Goal: Task Accomplishment & Management: Manage account settings

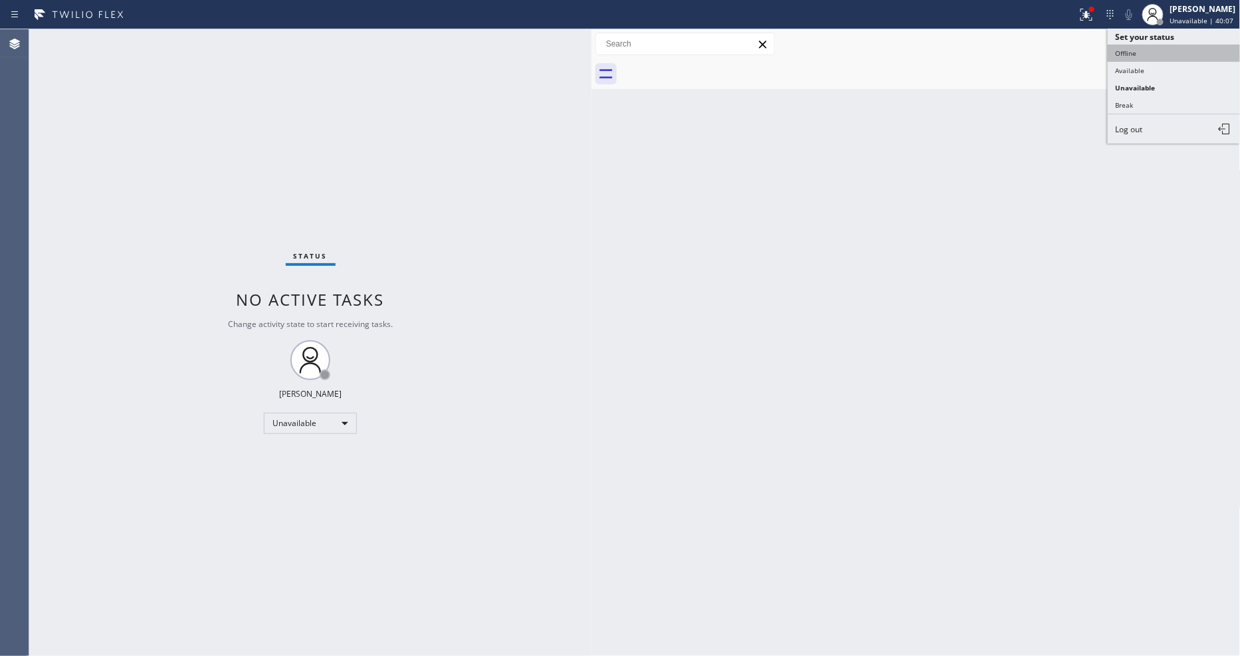
click at [1171, 61] on button "Offline" at bounding box center [1174, 53] width 133 height 17
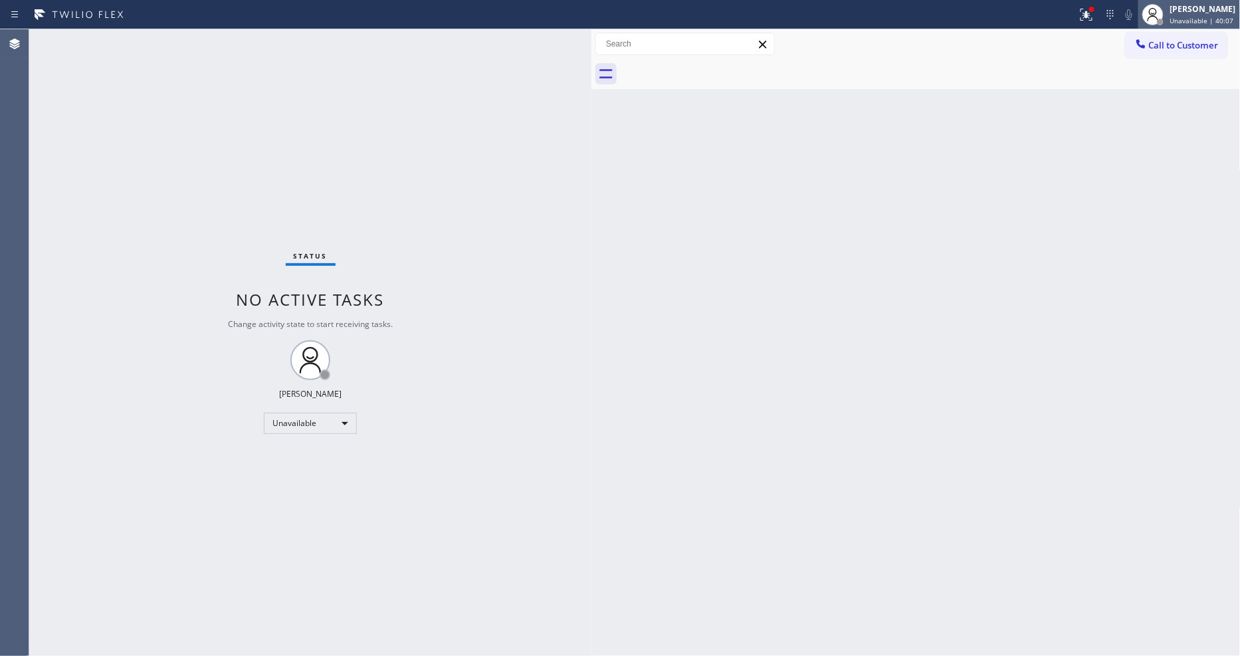
click at [1199, 18] on span "Unavailable | 40:07" at bounding box center [1202, 20] width 64 height 9
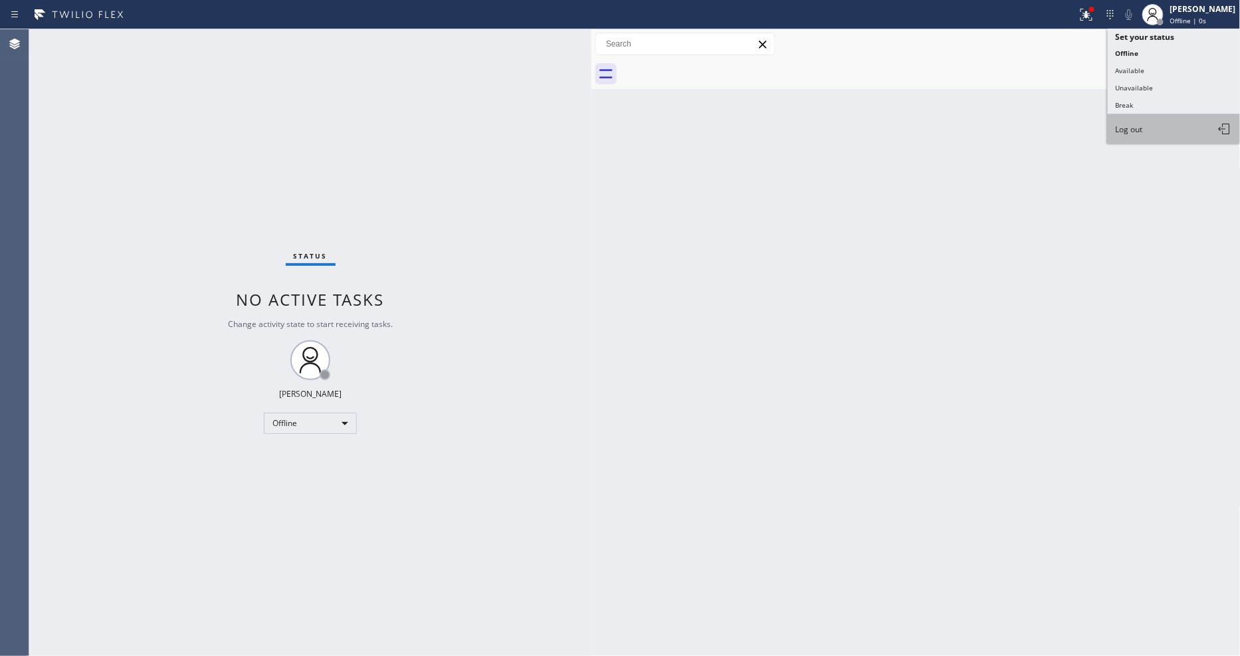
click at [1170, 130] on button "Log out" at bounding box center [1174, 128] width 133 height 29
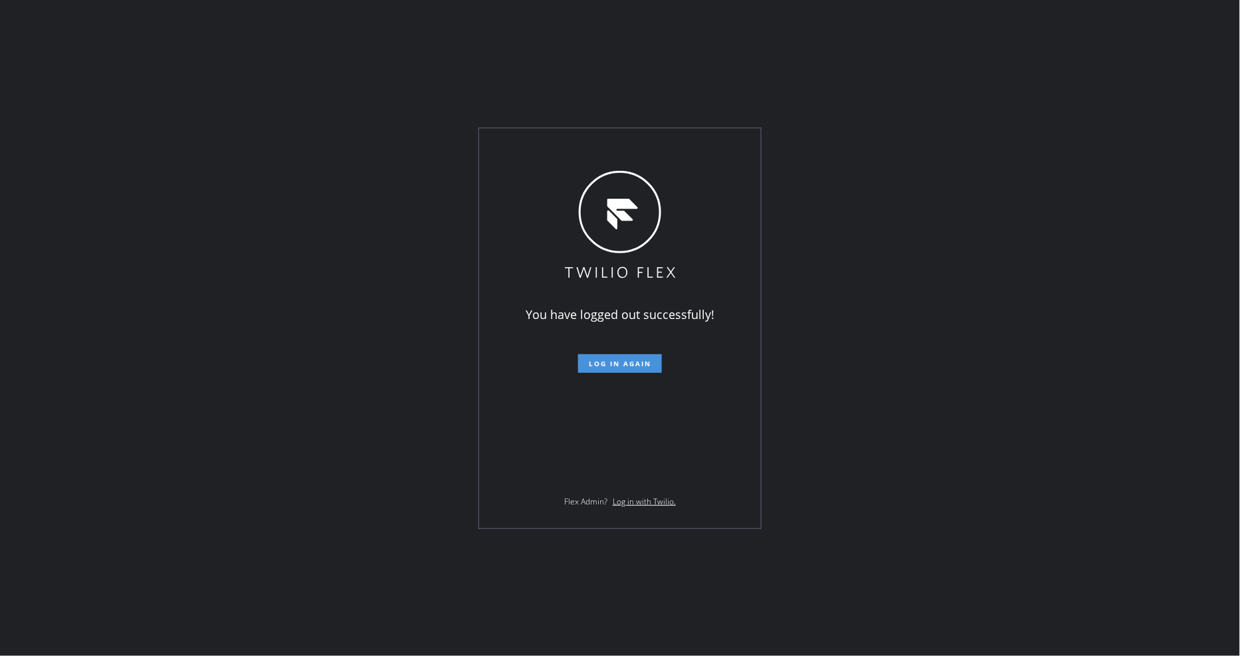
click at [612, 367] on span "Log in again" at bounding box center [620, 363] width 62 height 9
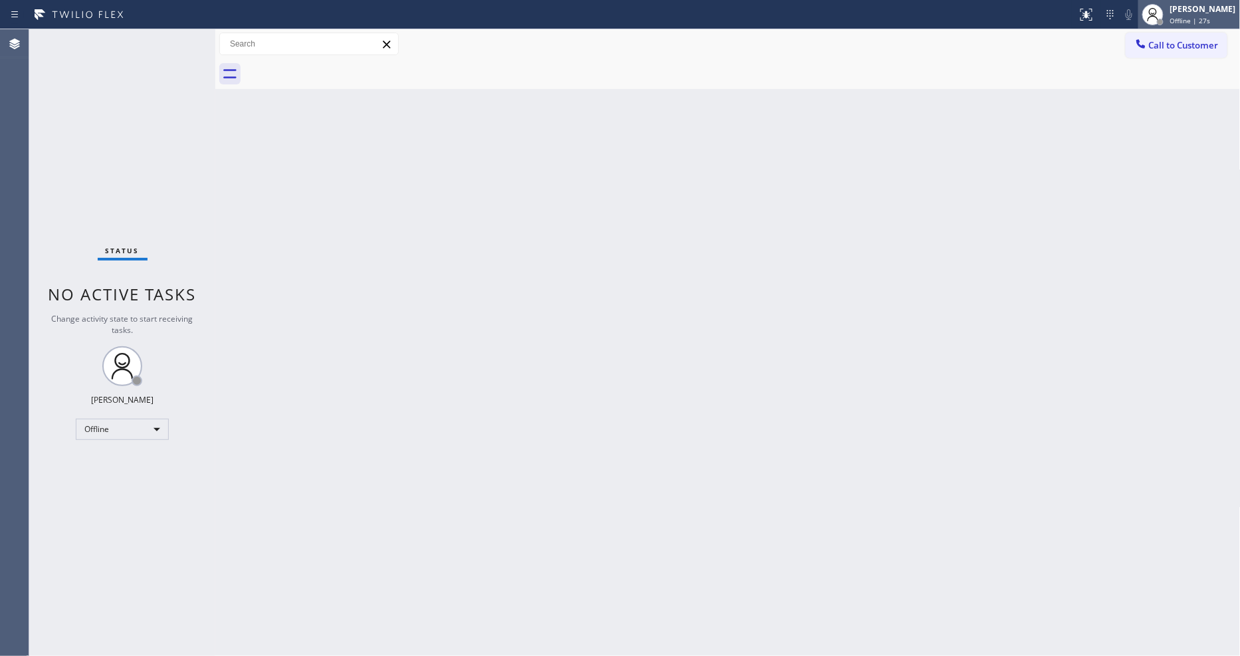
click at [1188, 18] on span "Offline | 27s" at bounding box center [1190, 20] width 41 height 9
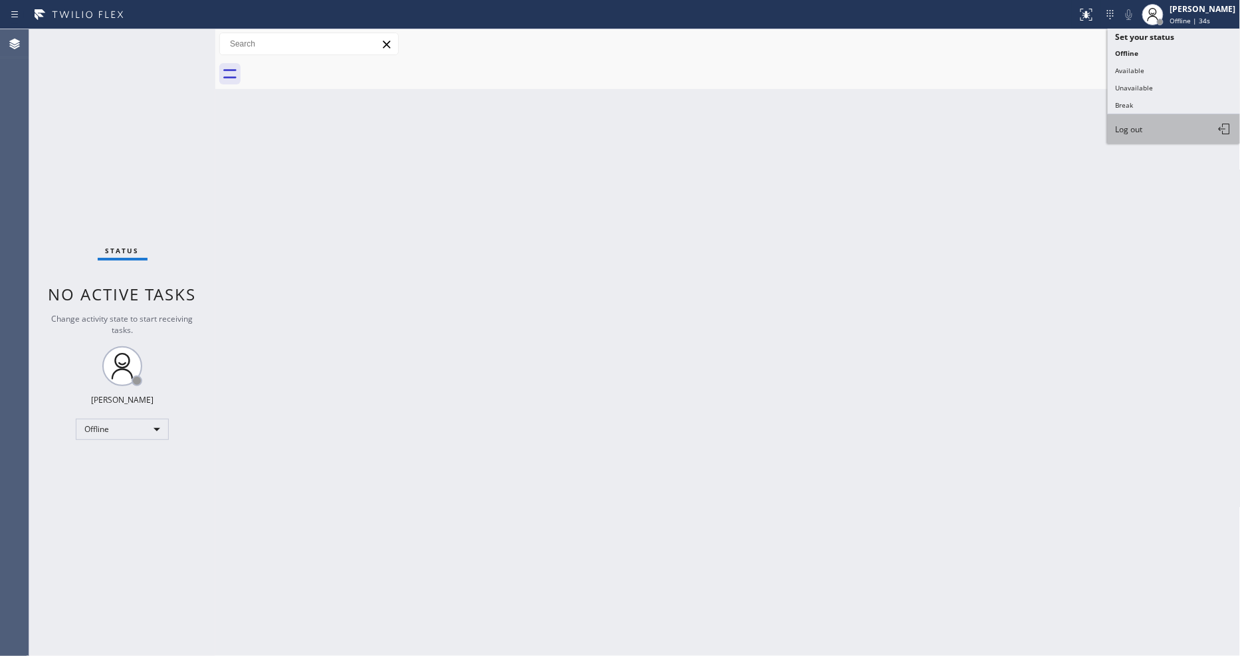
click at [1168, 127] on button "Log out" at bounding box center [1174, 128] width 133 height 29
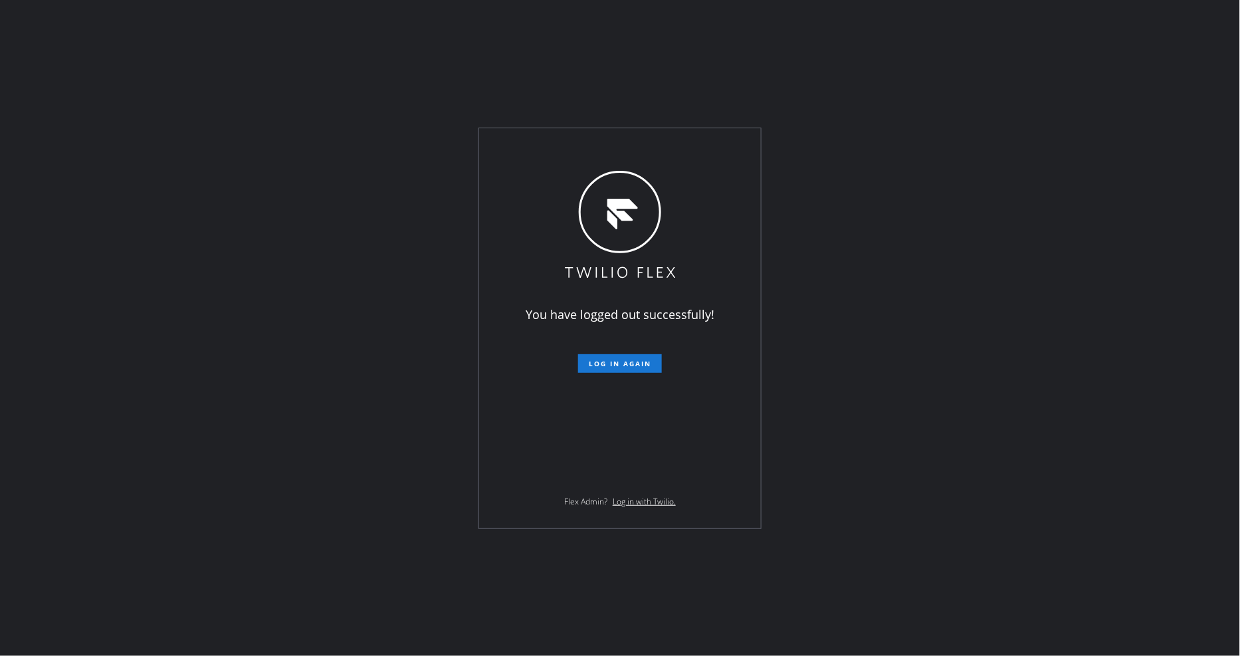
drag, startPoint x: 1124, startPoint y: 245, endPoint x: 1115, endPoint y: 260, distance: 17.6
click at [1124, 245] on div "You have logged out successfully! Log in again Flex Admin? Log in with Twilio." at bounding box center [620, 328] width 1240 height 656
